Goal: Task Accomplishment & Management: Use online tool/utility

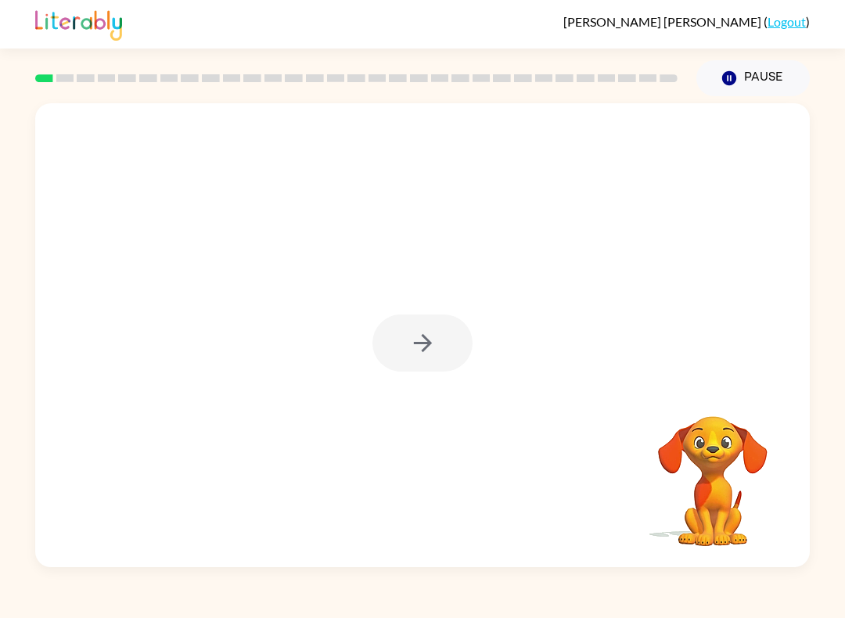
click at [841, 591] on div "[DATE][PERSON_NAME] ( Logout ) Pause Pause Your browser must support playing .m…" at bounding box center [422, 309] width 845 height 618
click at [834, 613] on div "[DATE][PERSON_NAME] ( Logout ) Pause Pause Your browser must support playing .m…" at bounding box center [422, 309] width 845 height 618
click at [414, 345] on icon "button" at bounding box center [422, 342] width 27 height 27
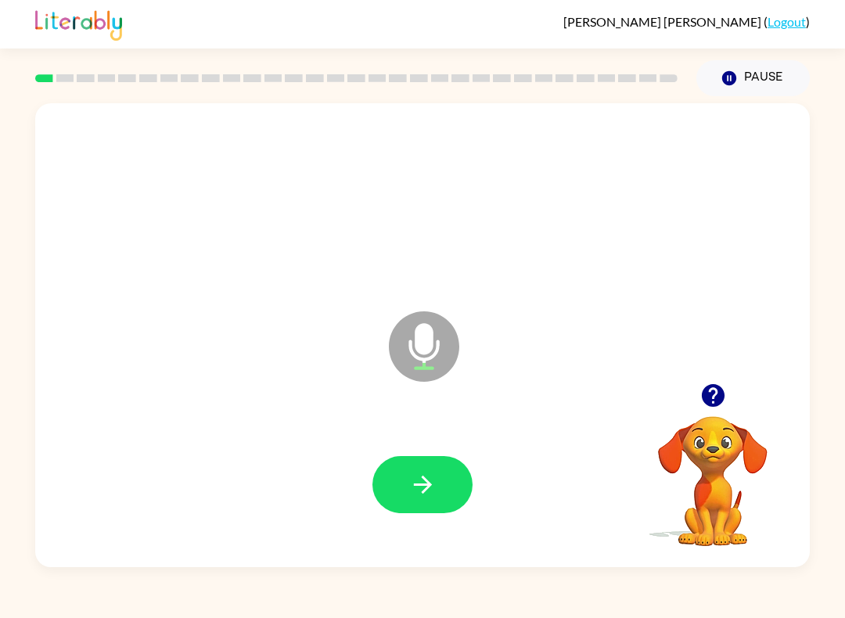
click at [436, 479] on button "button" at bounding box center [422, 484] width 100 height 57
click at [430, 344] on icon "Microphone The Microphone is here when it is your turn to talk" at bounding box center [502, 365] width 235 height 117
click at [411, 355] on icon at bounding box center [424, 346] width 70 height 70
click at [410, 355] on icon at bounding box center [424, 346] width 70 height 70
click at [429, 360] on icon "Microphone The Microphone is here when it is your turn to talk" at bounding box center [502, 365] width 235 height 117
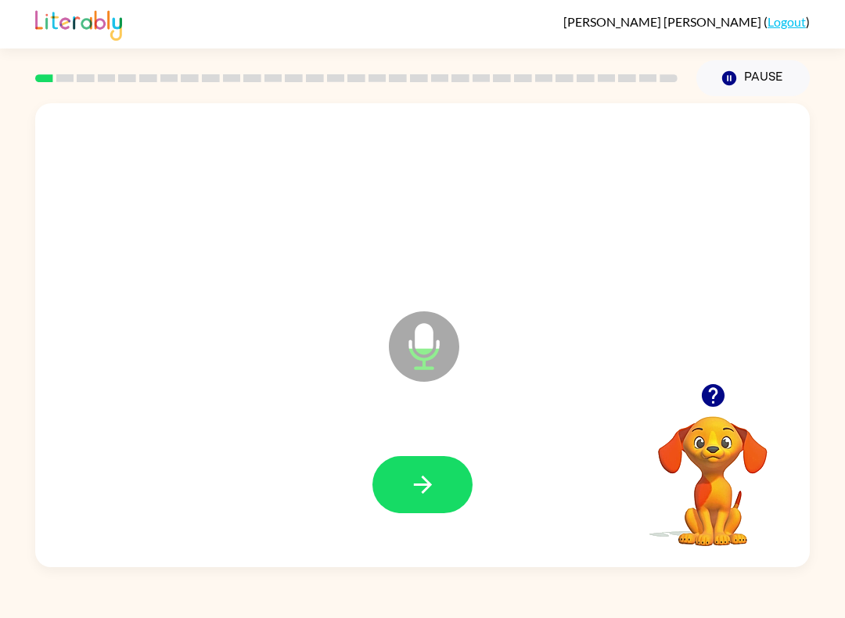
click at [418, 348] on icon "Microphone The Microphone is here when it is your turn to talk" at bounding box center [502, 365] width 235 height 117
click at [439, 490] on button "button" at bounding box center [422, 484] width 100 height 57
click at [439, 479] on button "button" at bounding box center [422, 484] width 100 height 57
click at [408, 359] on icon at bounding box center [424, 346] width 70 height 70
click at [429, 363] on icon at bounding box center [424, 346] width 70 height 70
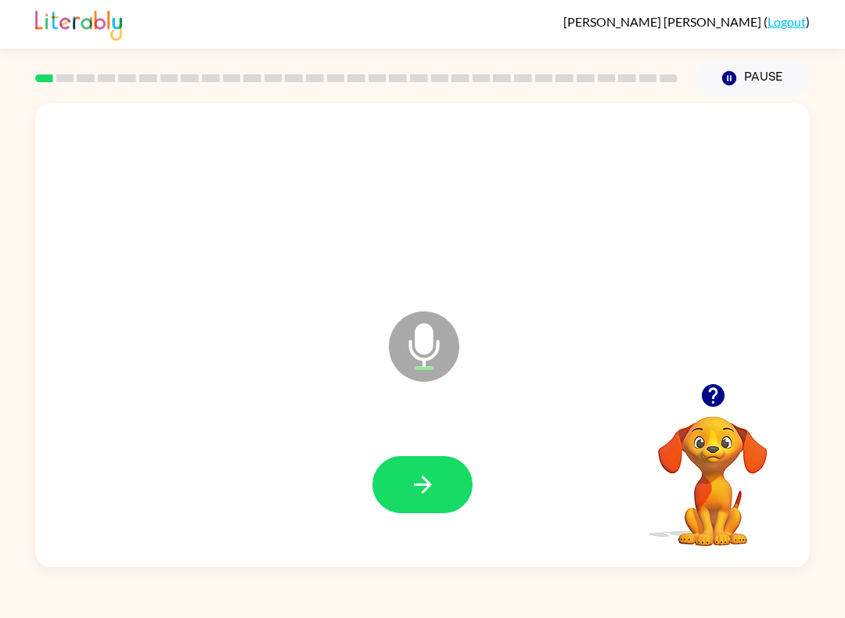
click at [411, 490] on icon "button" at bounding box center [422, 484] width 27 height 27
click at [418, 469] on button "button" at bounding box center [422, 484] width 100 height 57
click at [422, 486] on icon "button" at bounding box center [422, 484] width 27 height 27
click at [425, 368] on icon "Microphone The Microphone is here when it is your turn to talk" at bounding box center [502, 365] width 235 height 117
click at [410, 364] on icon at bounding box center [424, 346] width 70 height 70
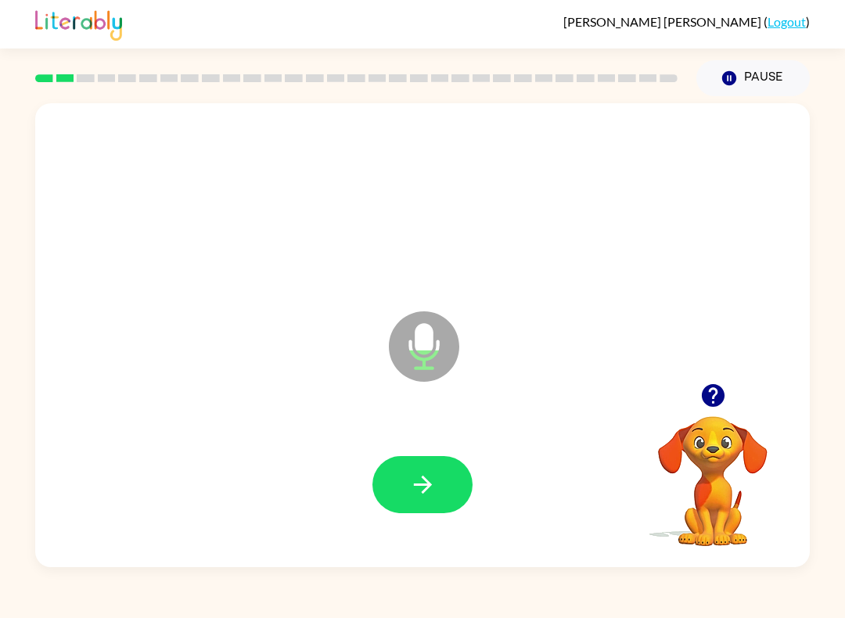
click at [414, 485] on icon "button" at bounding box center [422, 484] width 18 height 18
click at [419, 357] on icon "Microphone The Microphone is here when it is your turn to talk" at bounding box center [502, 365] width 235 height 117
click at [429, 481] on icon "button" at bounding box center [422, 484] width 27 height 27
click at [431, 513] on button "button" at bounding box center [422, 484] width 100 height 57
click at [424, 355] on icon at bounding box center [424, 346] width 70 height 70
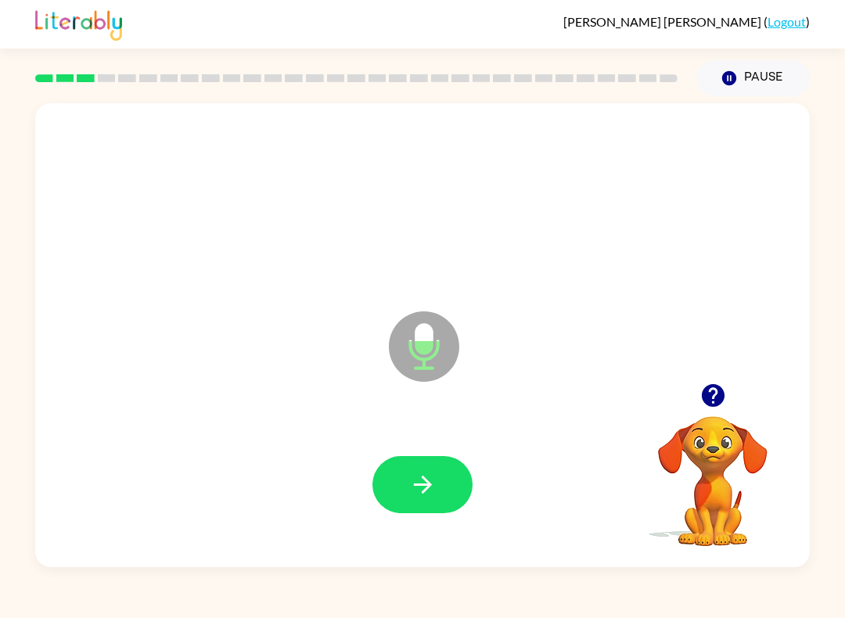
click at [418, 481] on icon "button" at bounding box center [422, 484] width 27 height 27
click at [439, 339] on icon at bounding box center [424, 346] width 70 height 70
click at [427, 485] on icon "button" at bounding box center [422, 484] width 18 height 18
click at [418, 353] on icon at bounding box center [424, 346] width 70 height 70
click at [425, 353] on icon "Microphone The Microphone is here when it is your turn to talk" at bounding box center [502, 365] width 235 height 117
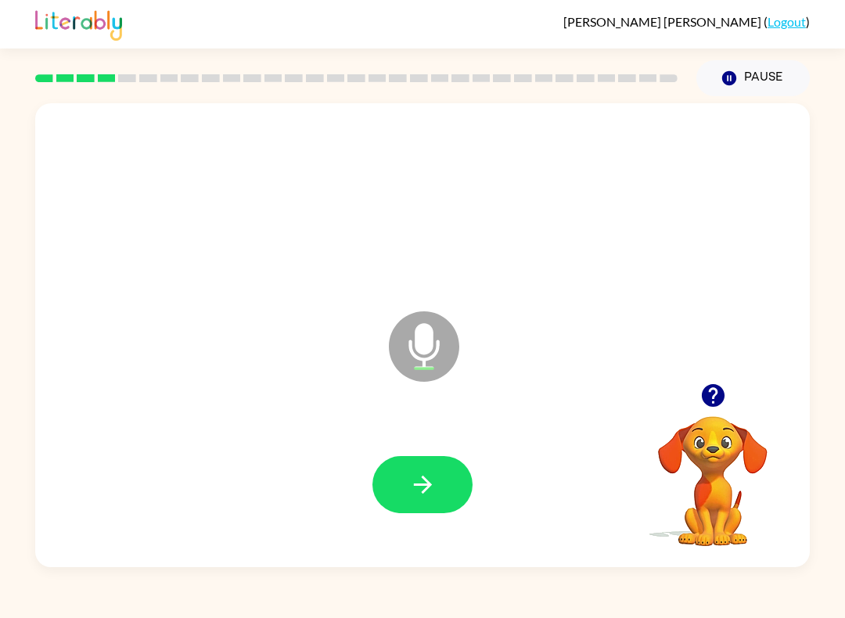
click at [424, 485] on icon "button" at bounding box center [422, 484] width 18 height 18
click at [424, 485] on div at bounding box center [422, 484] width 100 height 57
click at [432, 358] on icon "Microphone The Microphone is here when it is your turn to talk" at bounding box center [502, 365] width 235 height 117
click at [412, 474] on icon "button" at bounding box center [422, 484] width 27 height 27
click at [411, 359] on icon at bounding box center [424, 346] width 70 height 70
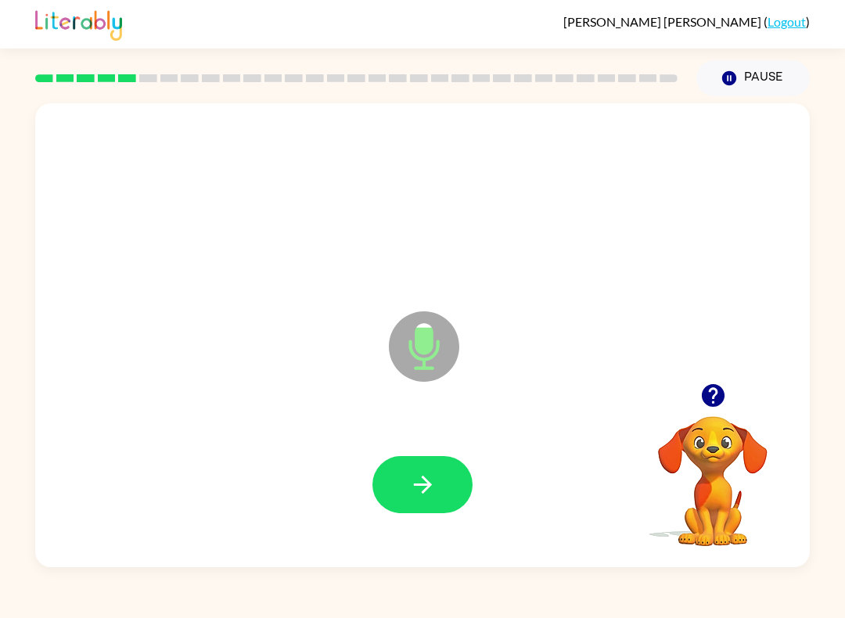
click at [431, 342] on icon "Microphone The Microphone is here when it is your turn to talk" at bounding box center [502, 365] width 235 height 117
click at [439, 497] on button "button" at bounding box center [422, 484] width 100 height 57
click at [431, 487] on icon "button" at bounding box center [422, 484] width 27 height 27
click at [424, 348] on icon "Microphone The Microphone is here when it is your turn to talk" at bounding box center [502, 365] width 235 height 117
click at [436, 500] on button "button" at bounding box center [422, 484] width 100 height 57
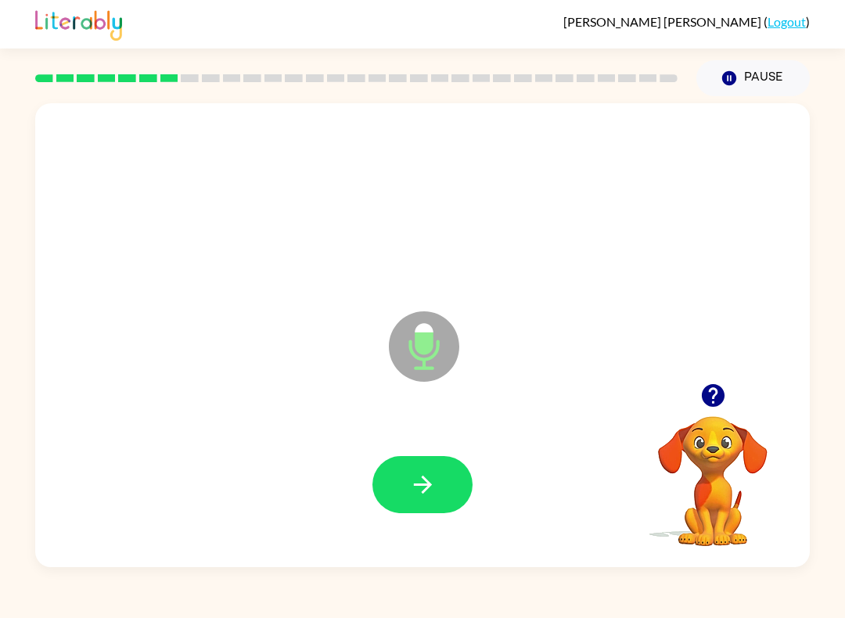
click at [417, 368] on icon "Microphone The Microphone is here when it is your turn to talk" at bounding box center [502, 365] width 235 height 117
click at [417, 358] on icon "Microphone The Microphone is here when it is your turn to talk" at bounding box center [502, 365] width 235 height 117
click at [412, 472] on icon "button" at bounding box center [422, 484] width 27 height 27
click at [416, 492] on icon "button" at bounding box center [422, 484] width 27 height 27
click at [426, 376] on icon at bounding box center [424, 346] width 70 height 70
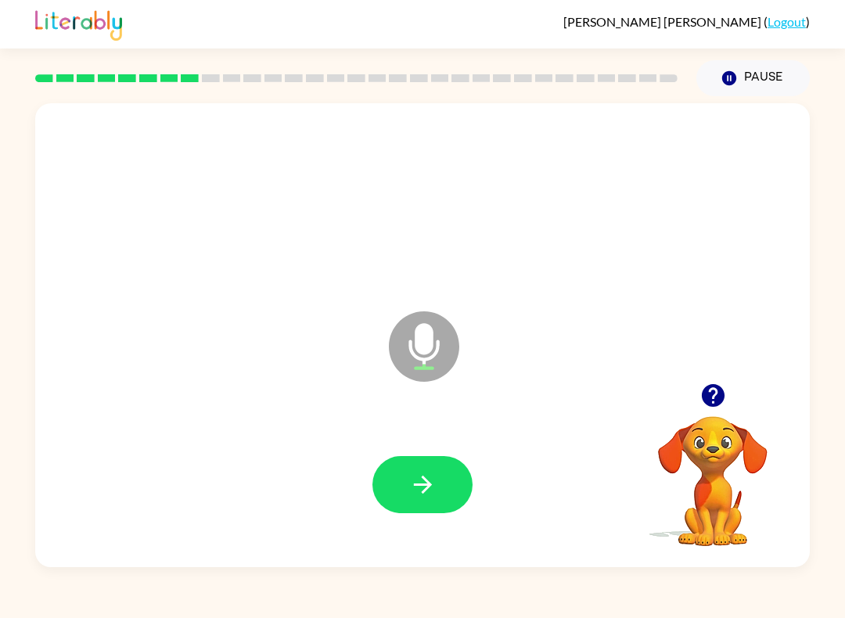
click at [419, 344] on icon "Microphone The Microphone is here when it is your turn to talk" at bounding box center [502, 365] width 235 height 117
click at [414, 490] on icon "button" at bounding box center [422, 484] width 27 height 27
click at [418, 357] on icon "Microphone The Microphone is here when it is your turn to talk" at bounding box center [502, 365] width 235 height 117
click at [425, 357] on icon at bounding box center [424, 346] width 70 height 70
click at [414, 342] on icon at bounding box center [424, 346] width 70 height 70
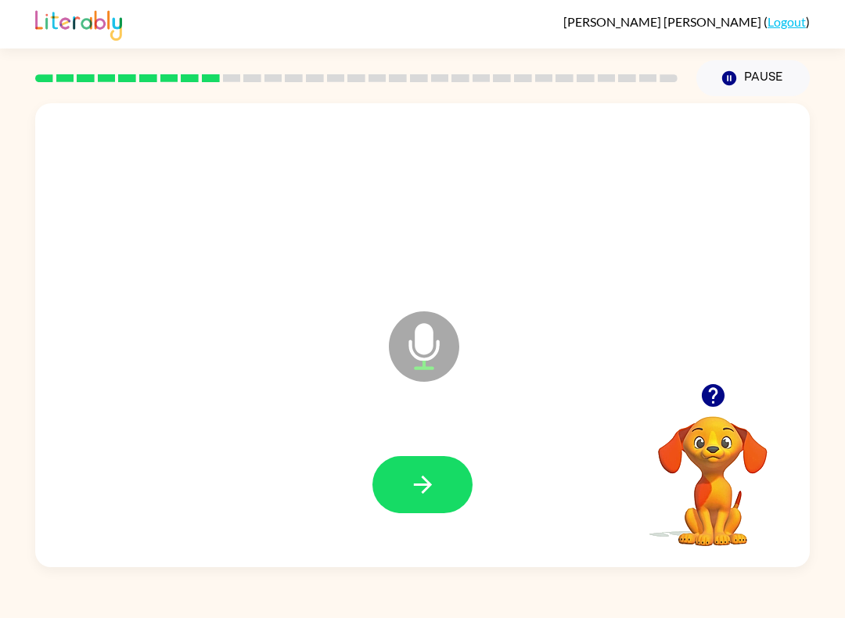
click at [421, 360] on icon "Microphone The Microphone is here when it is your turn to talk" at bounding box center [502, 365] width 235 height 117
click at [417, 486] on icon "button" at bounding box center [422, 484] width 18 height 18
click at [429, 497] on icon "button" at bounding box center [422, 484] width 27 height 27
click at [414, 357] on icon "Microphone The Microphone is here when it is your turn to talk" at bounding box center [502, 365] width 235 height 117
click at [426, 386] on icon "Microphone The Microphone is here when it is your turn to talk" at bounding box center [502, 365] width 235 height 117
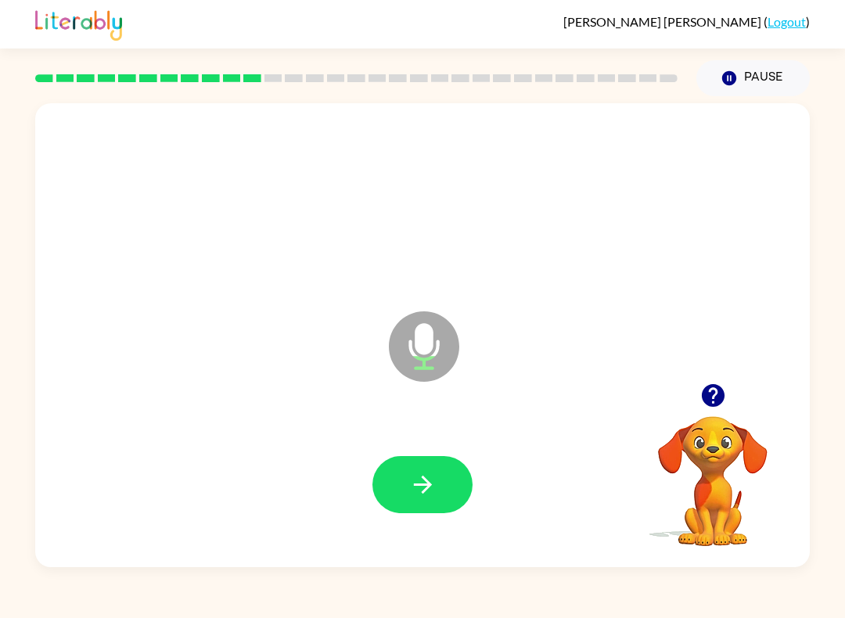
click at [453, 478] on button "button" at bounding box center [422, 484] width 100 height 57
click at [433, 348] on icon at bounding box center [424, 346] width 70 height 70
click at [417, 370] on icon "Microphone The Microphone is here when it is your turn to talk" at bounding box center [502, 365] width 235 height 117
click at [418, 331] on icon "Microphone The Microphone is here when it is your turn to talk" at bounding box center [502, 365] width 235 height 117
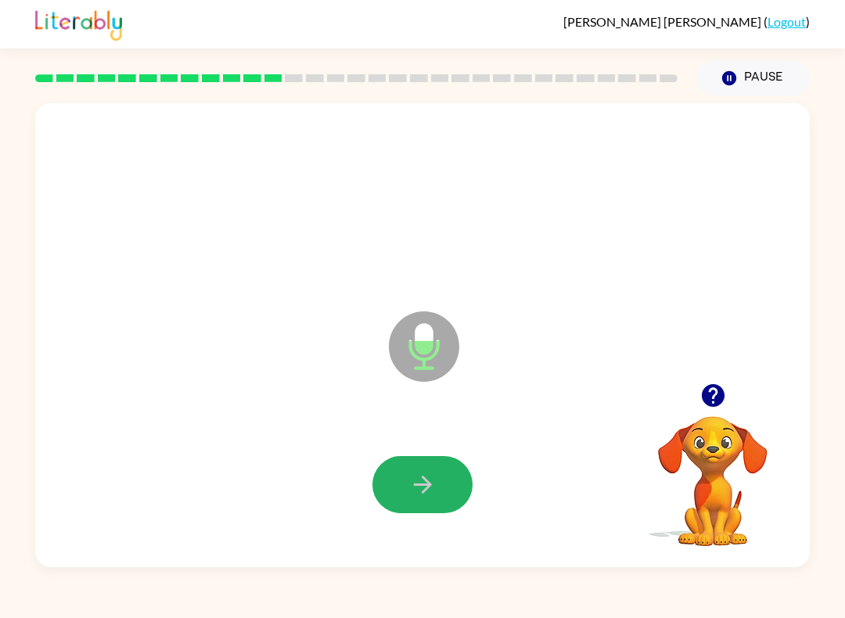
click at [433, 467] on button "button" at bounding box center [422, 484] width 100 height 57
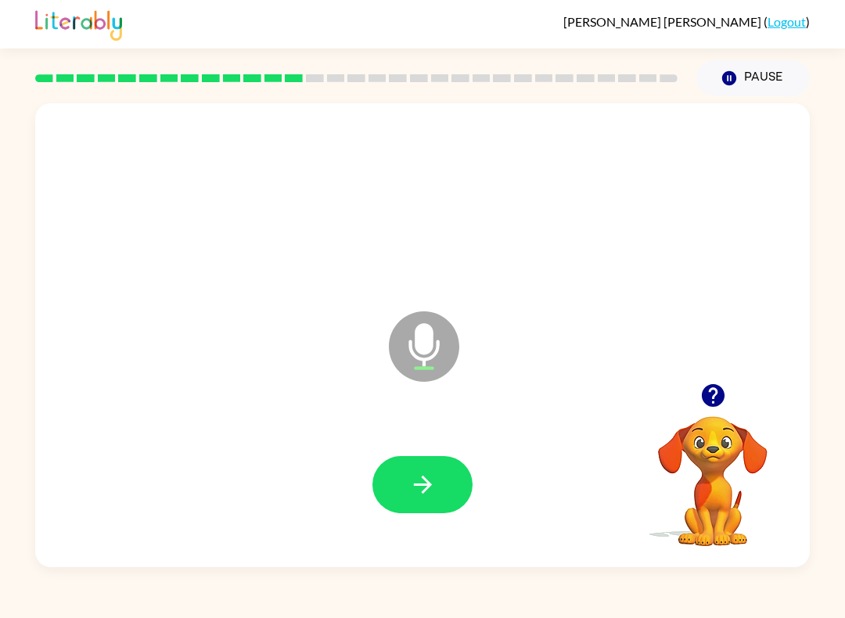
click at [417, 365] on icon at bounding box center [424, 346] width 70 height 70
click at [435, 475] on icon "button" at bounding box center [422, 484] width 27 height 27
click at [433, 472] on icon "button" at bounding box center [422, 484] width 27 height 27
click at [431, 367] on icon at bounding box center [424, 346] width 70 height 70
click at [449, 493] on button "button" at bounding box center [422, 484] width 100 height 57
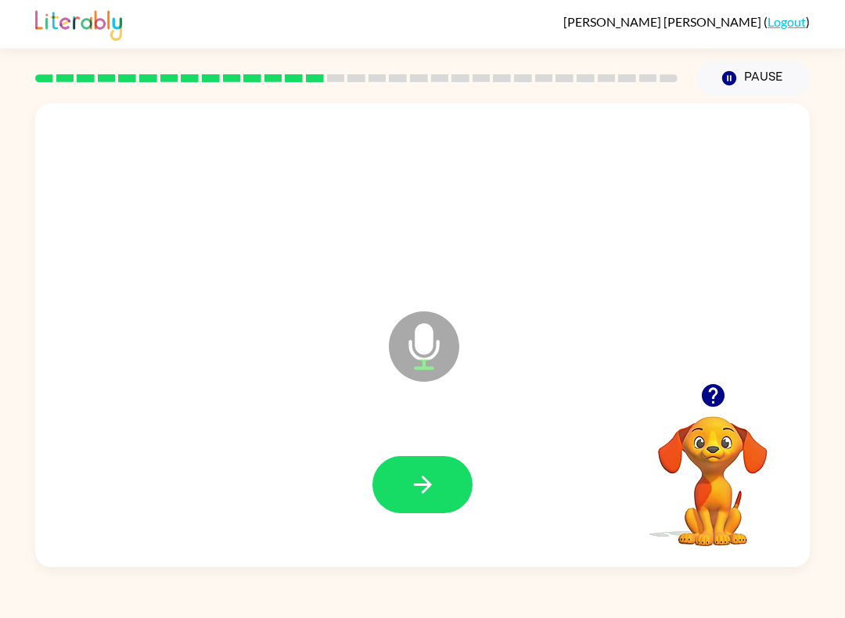
click at [429, 346] on icon "Microphone The Microphone is here when it is your turn to talk" at bounding box center [502, 365] width 235 height 117
click at [411, 486] on icon "button" at bounding box center [422, 484] width 27 height 27
click at [423, 353] on icon "Microphone The Microphone is here when it is your turn to talk" at bounding box center [502, 365] width 235 height 117
click at [425, 464] on button "button" at bounding box center [422, 484] width 100 height 57
click at [417, 339] on icon "Microphone The Microphone is here when it is your turn to talk" at bounding box center [502, 365] width 235 height 117
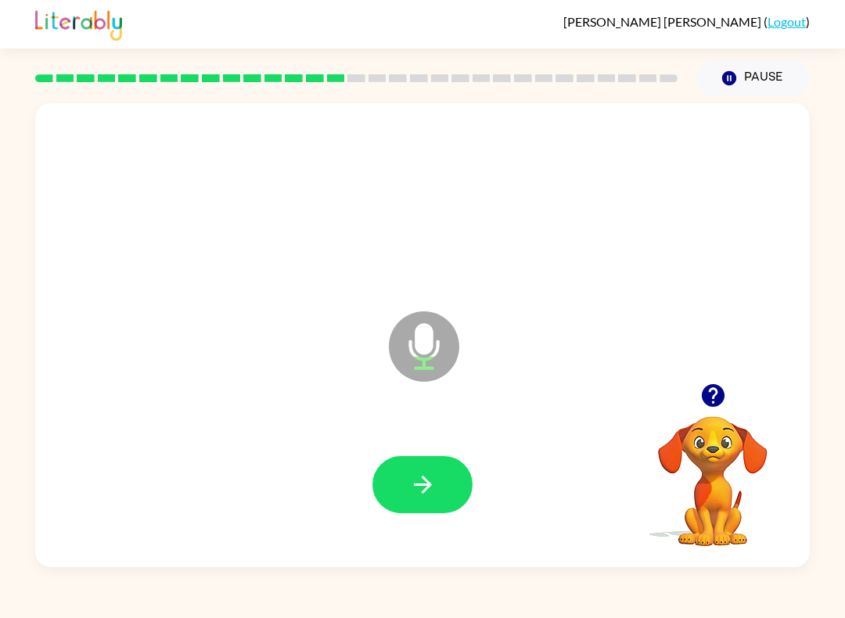
click at [418, 496] on icon "button" at bounding box center [422, 484] width 27 height 27
click at [418, 357] on icon "Microphone The Microphone is here when it is your turn to talk" at bounding box center [502, 365] width 235 height 117
click at [401, 479] on button "button" at bounding box center [422, 484] width 100 height 57
click at [422, 477] on icon "button" at bounding box center [422, 484] width 18 height 18
click at [432, 346] on icon "Microphone The Microphone is here when it is your turn to talk" at bounding box center [502, 365] width 235 height 117
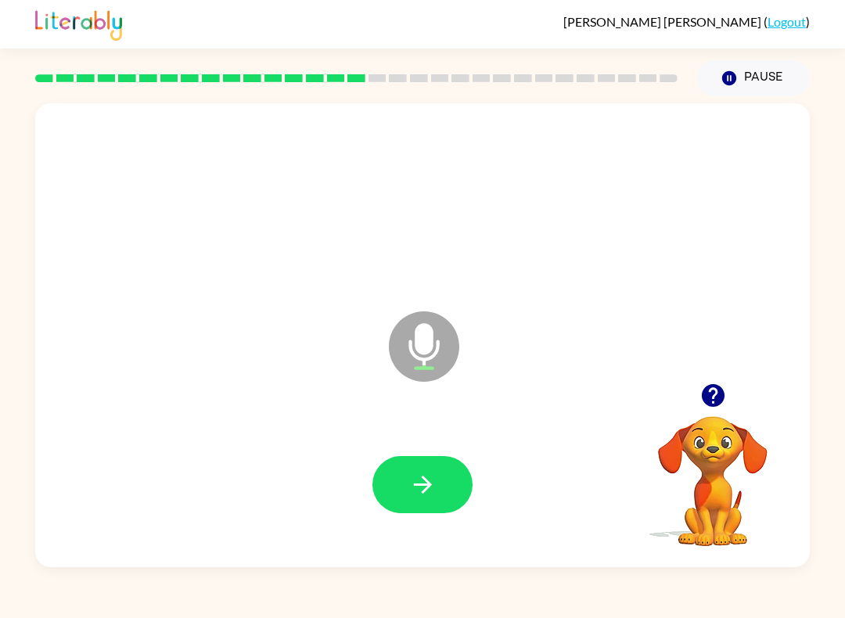
click at [429, 470] on button "button" at bounding box center [422, 484] width 100 height 57
click at [421, 364] on icon at bounding box center [424, 346] width 70 height 70
click at [432, 481] on icon "button" at bounding box center [422, 484] width 27 height 27
click at [426, 340] on icon "Microphone The Microphone is here when it is your turn to talk" at bounding box center [502, 365] width 235 height 117
click at [421, 502] on button "button" at bounding box center [422, 484] width 100 height 57
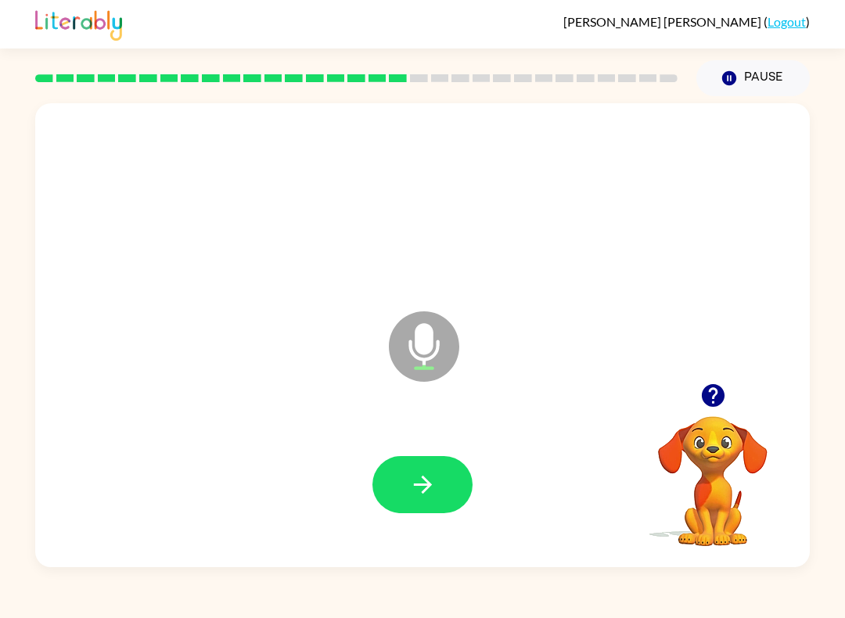
click at [429, 339] on icon "Microphone The Microphone is here when it is your turn to talk" at bounding box center [502, 365] width 235 height 117
click at [414, 504] on button "button" at bounding box center [422, 484] width 100 height 57
click at [418, 358] on icon "Microphone The Microphone is here when it is your turn to talk" at bounding box center [502, 365] width 235 height 117
click at [416, 486] on icon "button" at bounding box center [422, 484] width 27 height 27
click at [424, 321] on icon at bounding box center [424, 346] width 70 height 70
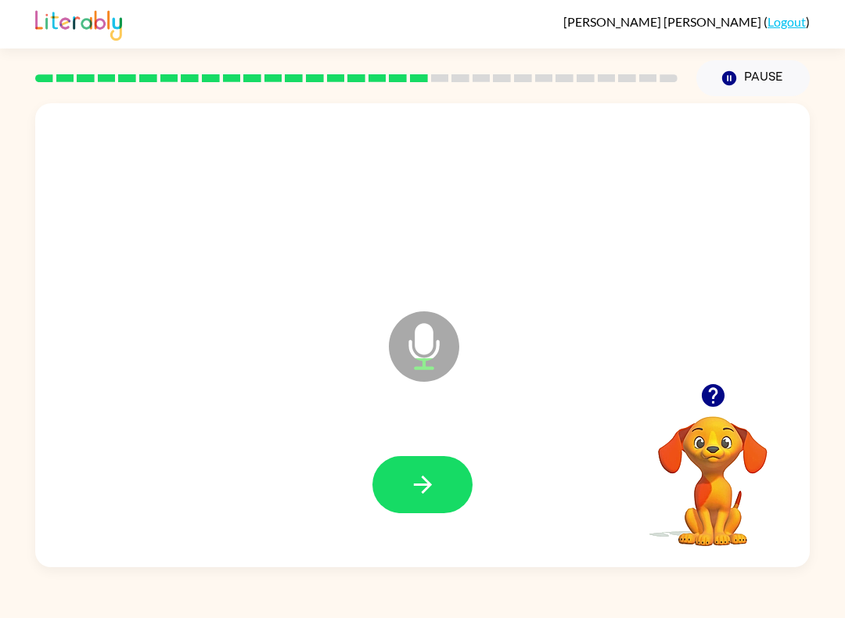
click at [427, 360] on icon "Microphone The Microphone is here when it is your turn to talk" at bounding box center [502, 365] width 235 height 117
click at [444, 479] on button "button" at bounding box center [422, 484] width 100 height 57
click at [417, 359] on icon "Microphone The Microphone is here when it is your turn to talk" at bounding box center [502, 365] width 235 height 117
click at [407, 466] on button "button" at bounding box center [422, 484] width 100 height 57
click at [441, 475] on button "button" at bounding box center [422, 484] width 100 height 57
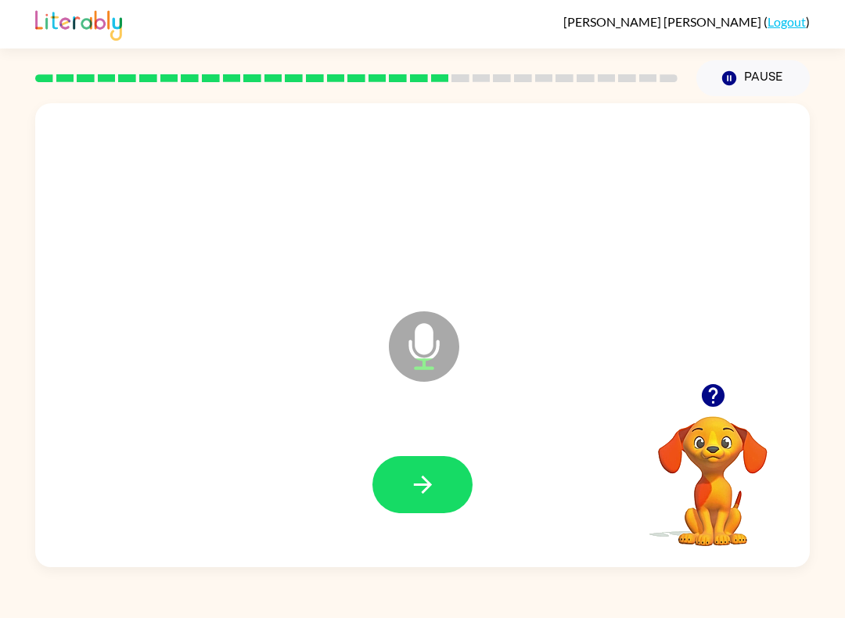
click at [425, 368] on icon "Microphone The Microphone is here when it is your turn to talk" at bounding box center [502, 365] width 235 height 117
click at [411, 347] on icon "Microphone The Microphone is here when it is your turn to talk" at bounding box center [502, 365] width 235 height 117
click at [425, 509] on button "button" at bounding box center [422, 484] width 100 height 57
click at [417, 366] on icon at bounding box center [424, 346] width 70 height 70
click at [418, 482] on icon "button" at bounding box center [422, 484] width 27 height 27
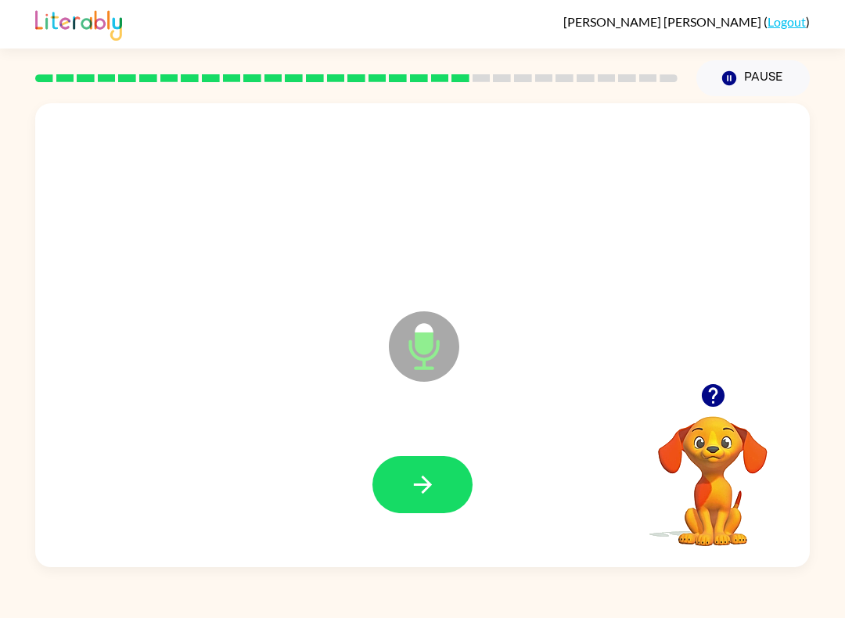
click at [411, 360] on icon at bounding box center [424, 346] width 70 height 70
click at [421, 494] on icon "button" at bounding box center [422, 484] width 27 height 27
click at [422, 358] on icon "Microphone The Microphone is here when it is your turn to talk" at bounding box center [502, 365] width 235 height 117
click at [398, 464] on button "button" at bounding box center [422, 484] width 100 height 57
click at [427, 357] on icon at bounding box center [424, 346] width 70 height 70
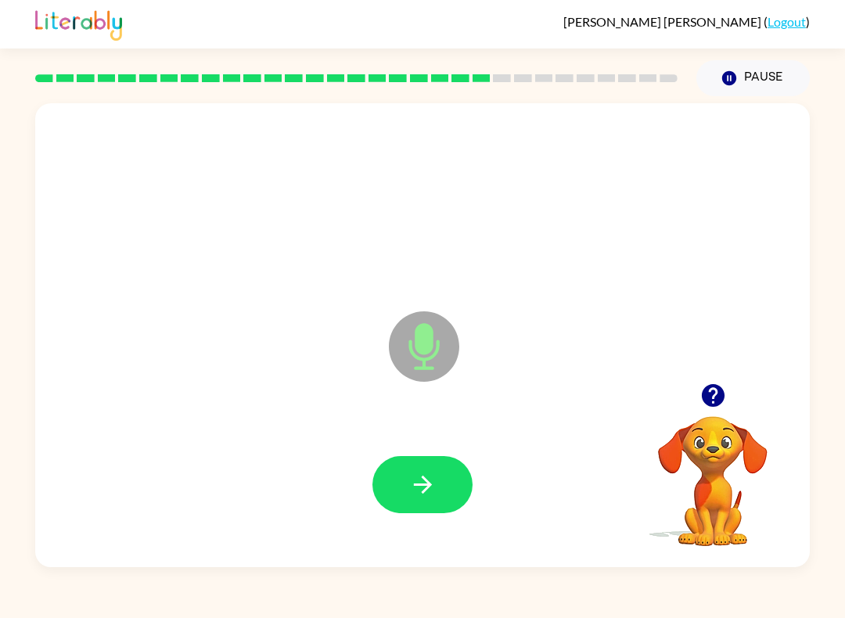
click at [414, 513] on button "button" at bounding box center [422, 484] width 100 height 57
click at [420, 340] on icon "Microphone The Microphone is here when it is your turn to talk" at bounding box center [502, 365] width 235 height 117
click at [420, 450] on div at bounding box center [422, 485] width 743 height 134
click at [425, 495] on icon "button" at bounding box center [422, 484] width 27 height 27
click at [440, 479] on button "button" at bounding box center [422, 484] width 100 height 57
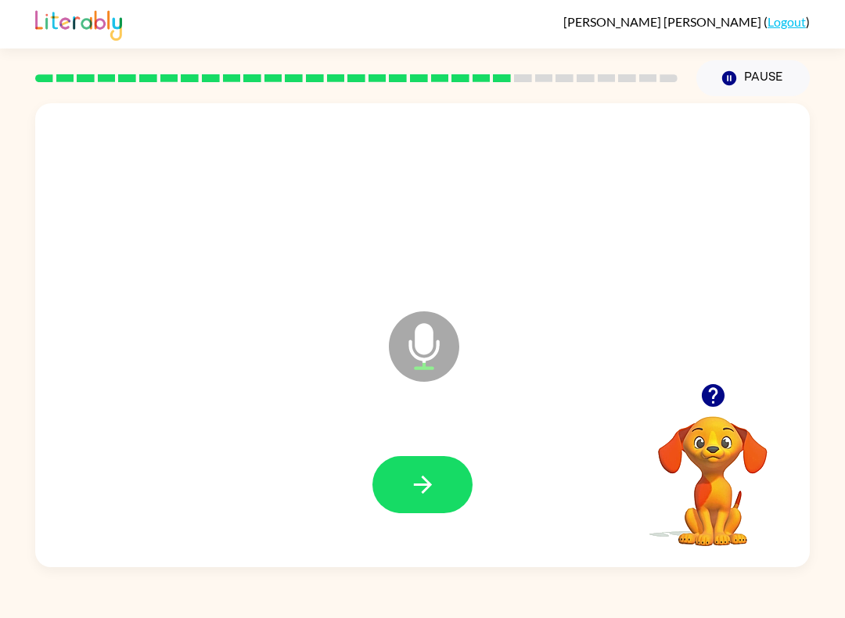
click at [415, 360] on icon at bounding box center [424, 346] width 70 height 70
click at [427, 465] on button "button" at bounding box center [422, 484] width 100 height 57
click at [425, 358] on icon "Microphone The Microphone is here when it is your turn to talk" at bounding box center [502, 365] width 235 height 117
click at [424, 506] on button "button" at bounding box center [422, 484] width 100 height 57
click at [414, 490] on icon "button" at bounding box center [422, 484] width 27 height 27
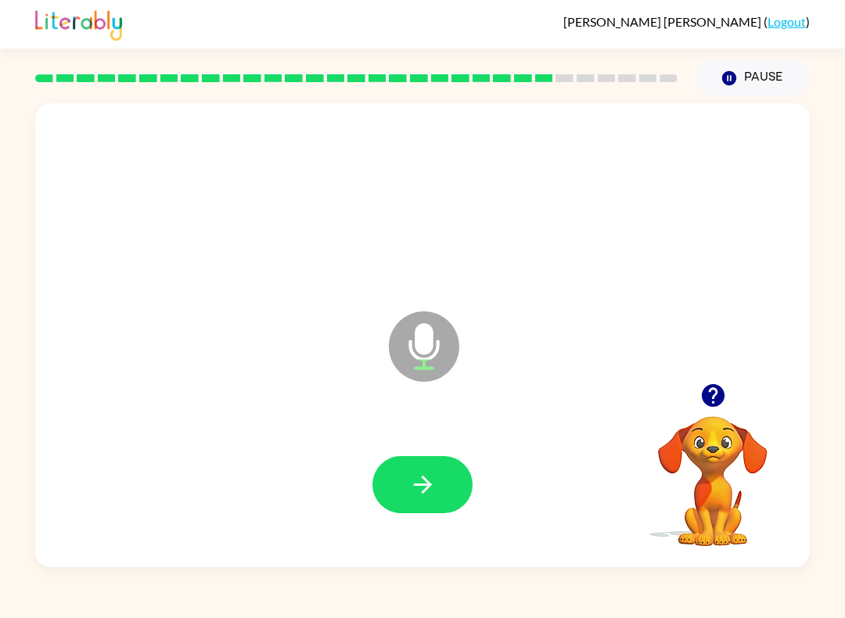
click at [433, 355] on icon "Microphone The Microphone is here when it is your turn to talk" at bounding box center [502, 365] width 235 height 117
click at [416, 511] on button "button" at bounding box center [422, 484] width 100 height 57
click at [424, 500] on button "button" at bounding box center [422, 484] width 100 height 57
click at [430, 476] on icon "button" at bounding box center [422, 484] width 27 height 27
click at [432, 493] on icon "button" at bounding box center [422, 484] width 27 height 27
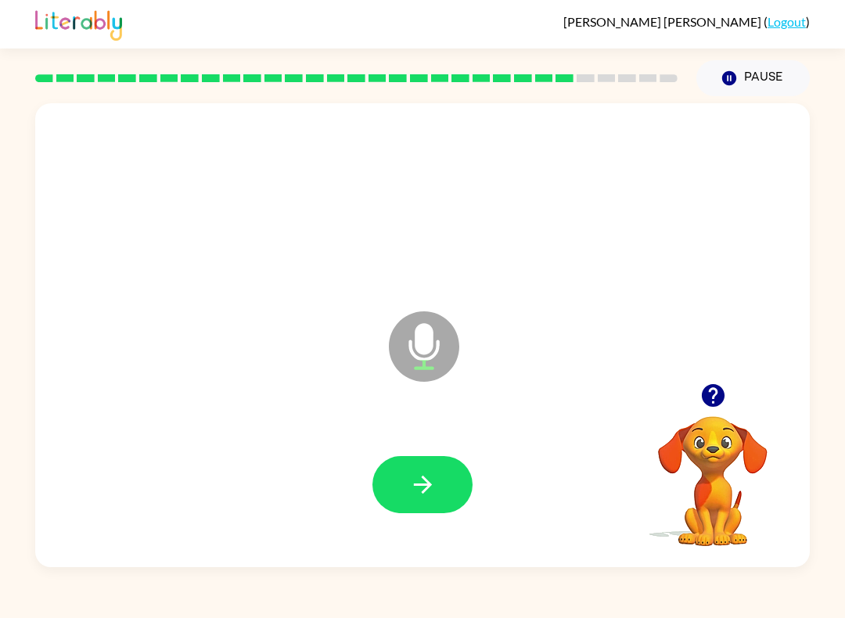
click at [425, 501] on button "button" at bounding box center [422, 484] width 100 height 57
click at [427, 504] on button "button" at bounding box center [422, 484] width 100 height 57
click at [459, 479] on button "button" at bounding box center [422, 484] width 100 height 57
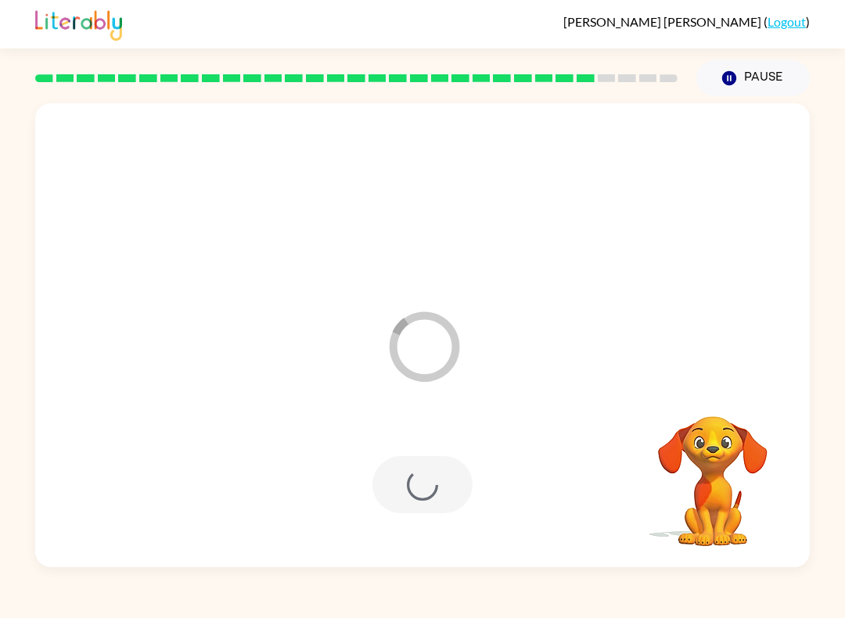
click at [716, 407] on video "Your browser must support playing .mp4 files to use Literably. Please try using…" at bounding box center [712, 470] width 156 height 156
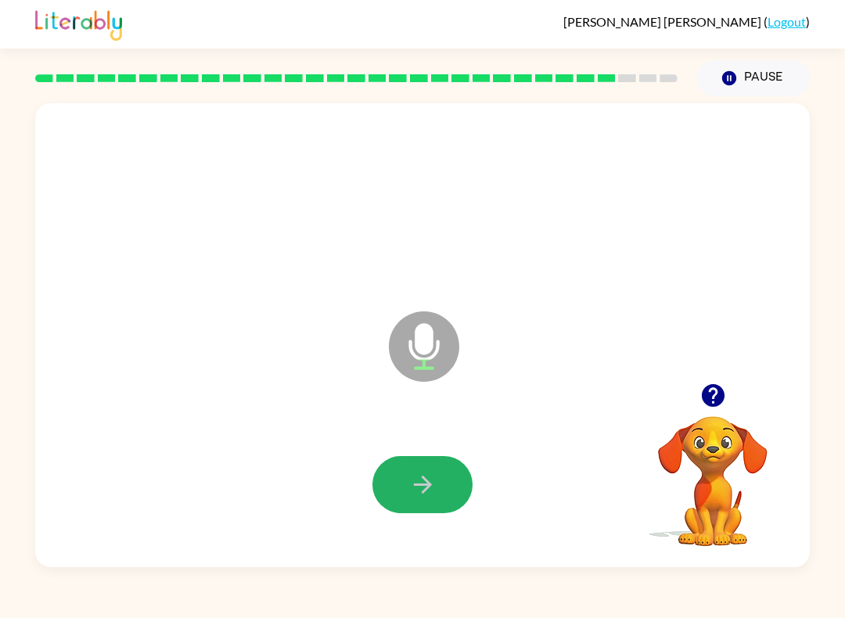
click at [426, 468] on button "button" at bounding box center [422, 484] width 100 height 57
click at [398, 490] on button "button" at bounding box center [422, 484] width 100 height 57
click at [416, 506] on button "button" at bounding box center [422, 484] width 100 height 57
click at [443, 479] on button "button" at bounding box center [422, 484] width 100 height 57
click at [422, 504] on button "button" at bounding box center [422, 484] width 100 height 57
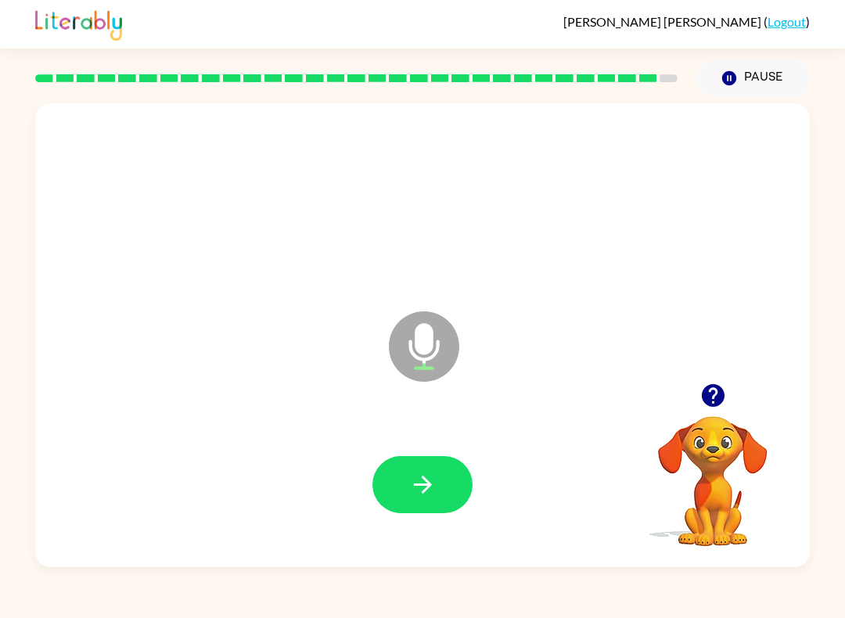
click at [396, 511] on button "button" at bounding box center [422, 484] width 100 height 57
